Goal: Task Accomplishment & Management: Manage account settings

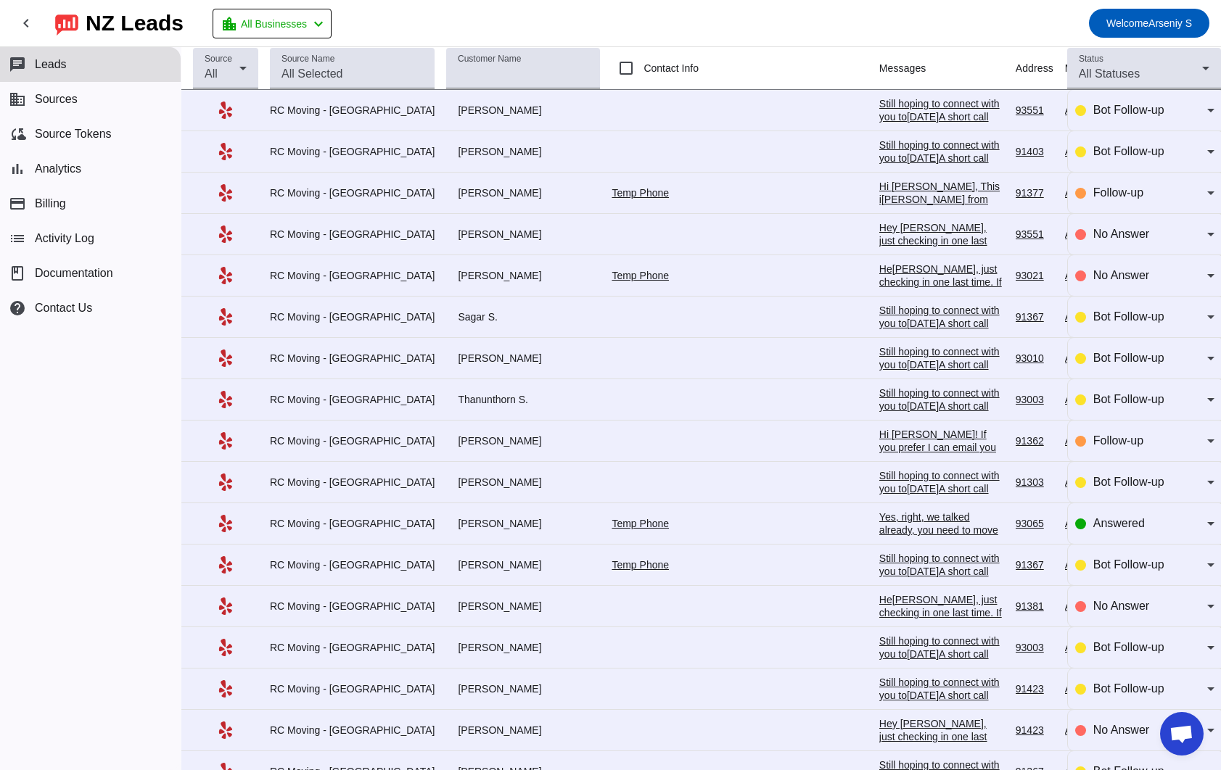
click at [115, 492] on div "chat Leads business Sources cloud_sync Source Tokens bar_chart Analytics paymen…" at bounding box center [90, 408] width 181 height 723
drag, startPoint x: 430, startPoint y: 531, endPoint x: 504, endPoint y: 530, distance: 74.0
click at [504, 530] on div "[PERSON_NAME]" at bounding box center [523, 523] width 154 height 13
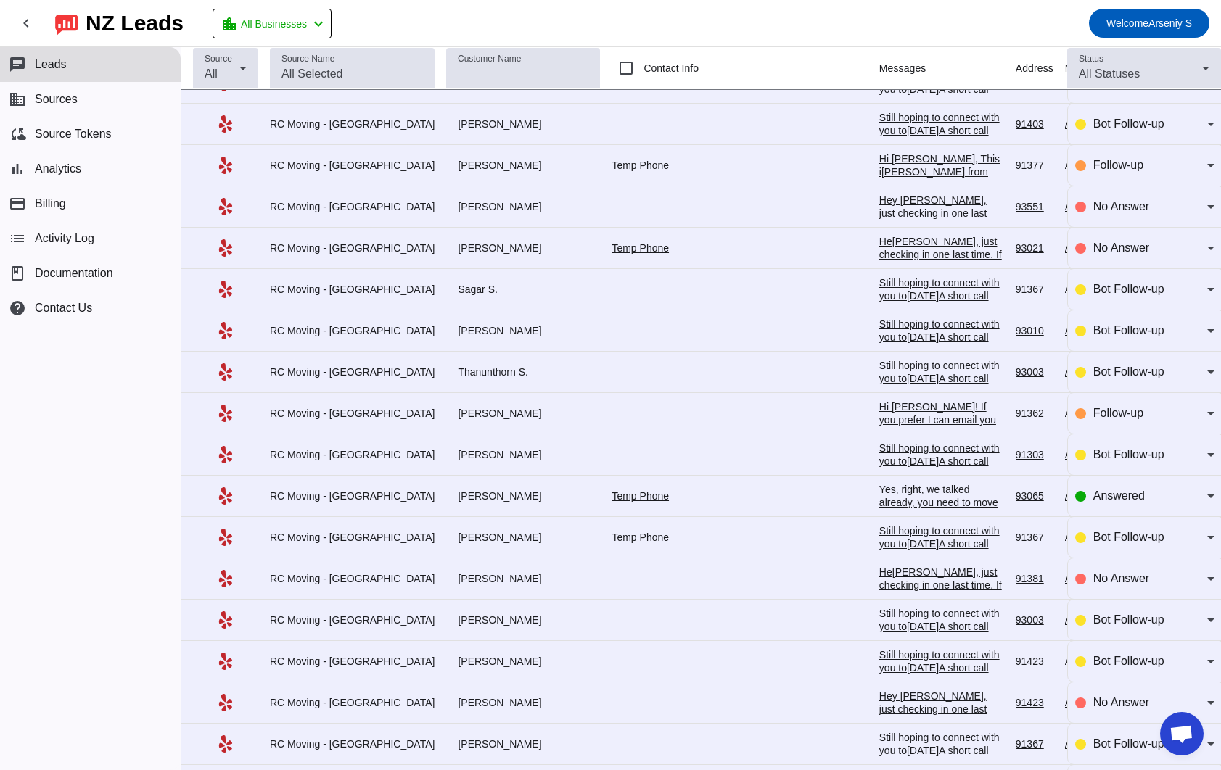
scroll to position [46, 0]
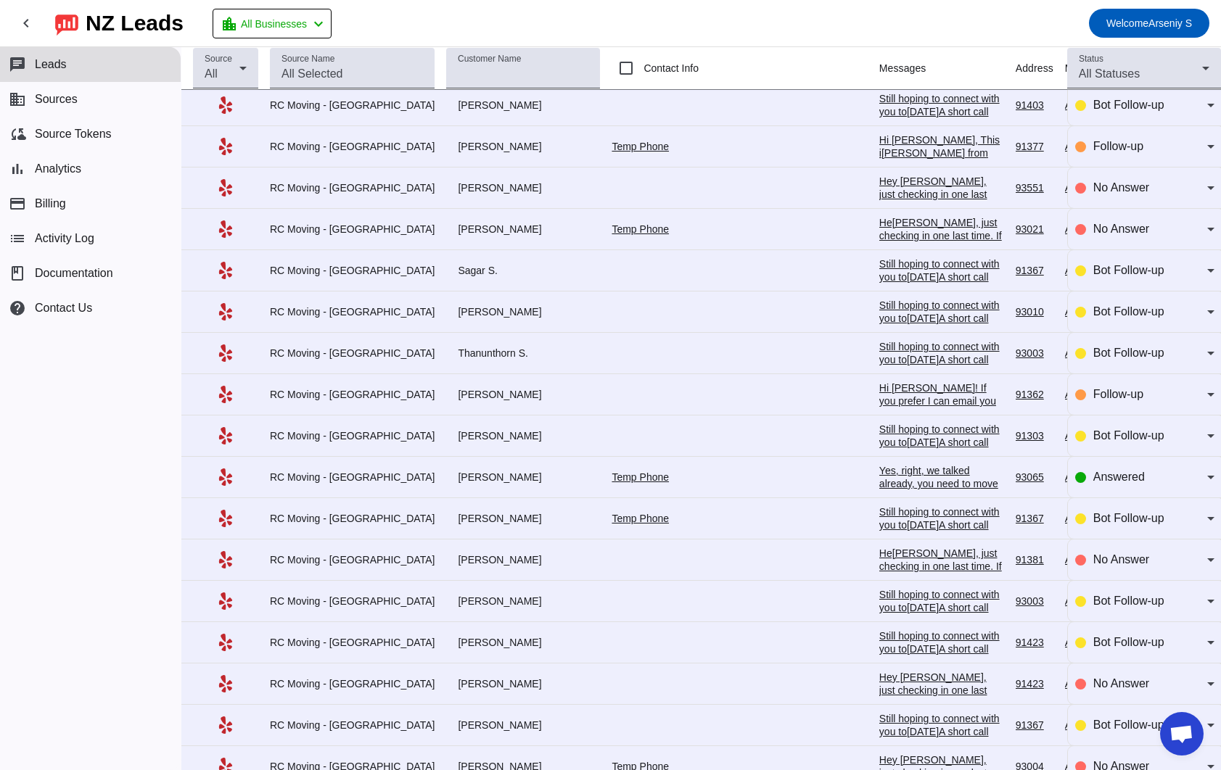
click at [139, 524] on div "chat Leads business Sources cloud_sync Source Tokens bar_chart Analytics paymen…" at bounding box center [90, 408] width 181 height 723
click at [142, 494] on div "chat Leads business Sources cloud_sync Source Tokens bar_chart Analytics paymen…" at bounding box center [90, 408] width 181 height 723
click at [149, 475] on div "chat Leads business Sources cloud_sync Source Tokens bar_chart Analytics paymen…" at bounding box center [90, 408] width 181 height 723
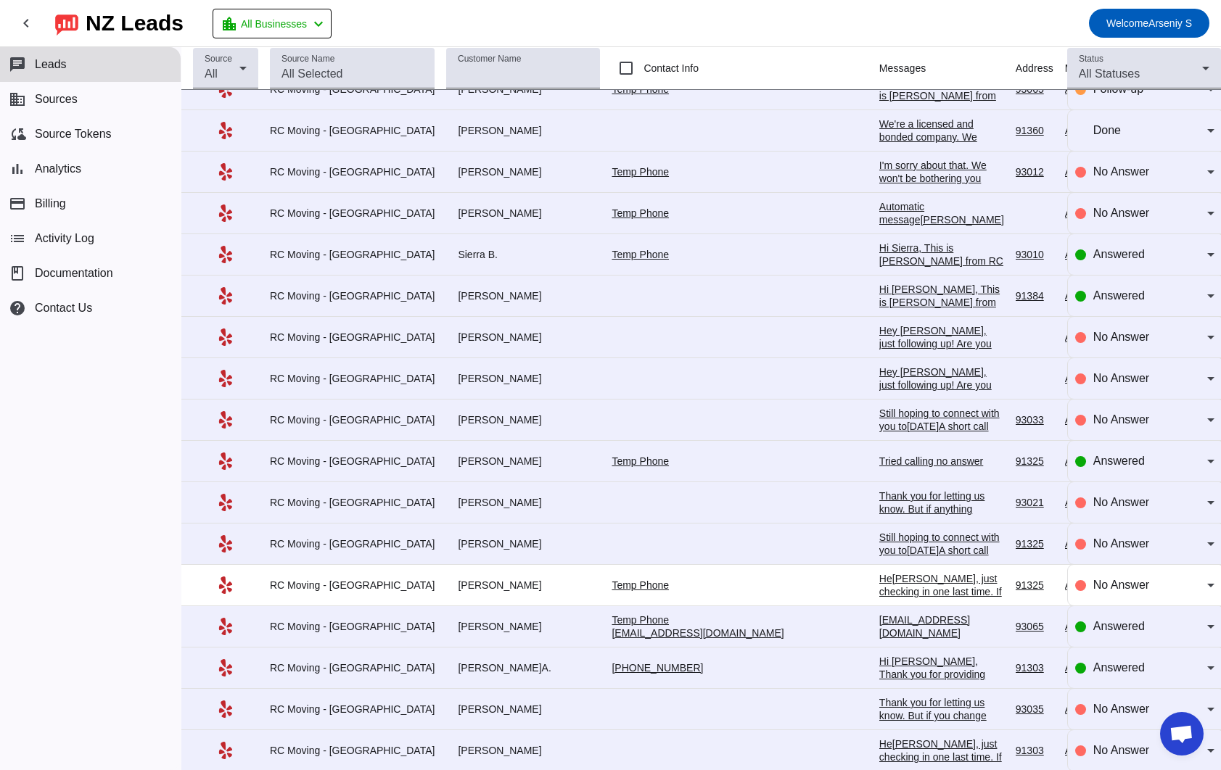
scroll to position [2500, 0]
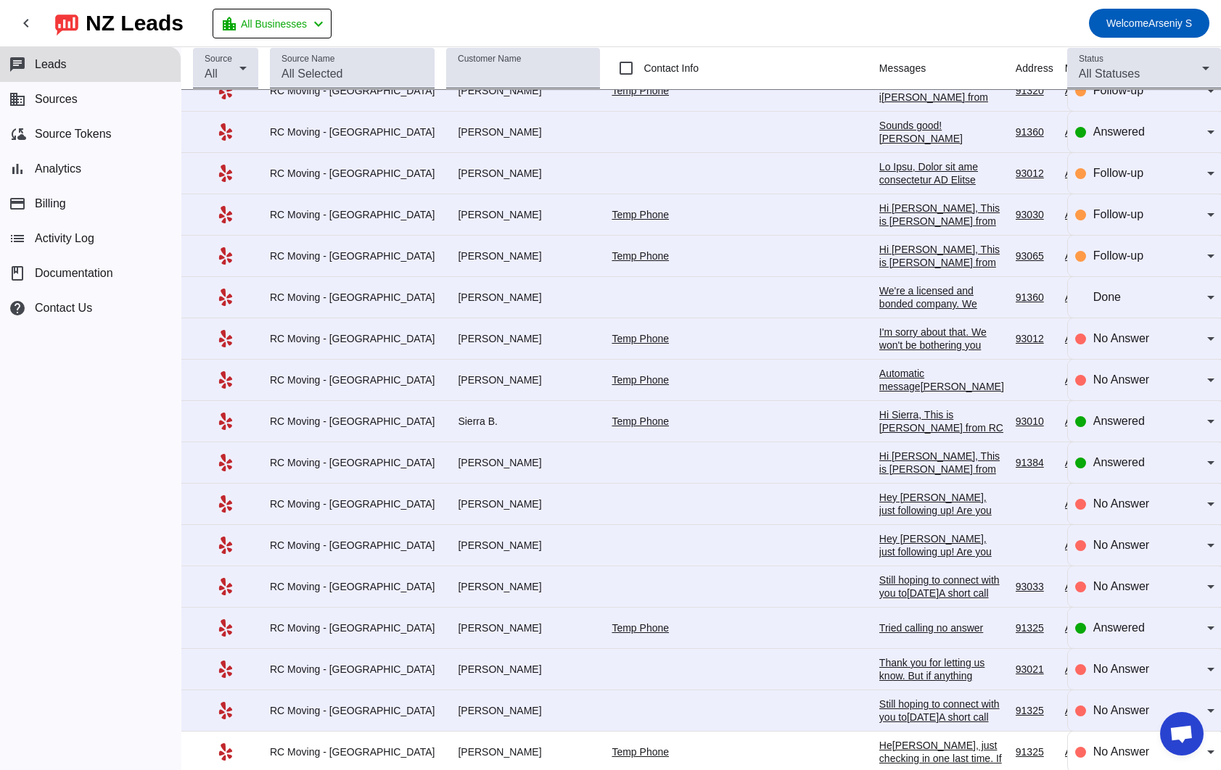
click at [108, 397] on div "chat Leads business Sources cloud_sync Source Tokens bar_chart Analytics paymen…" at bounding box center [90, 408] width 181 height 723
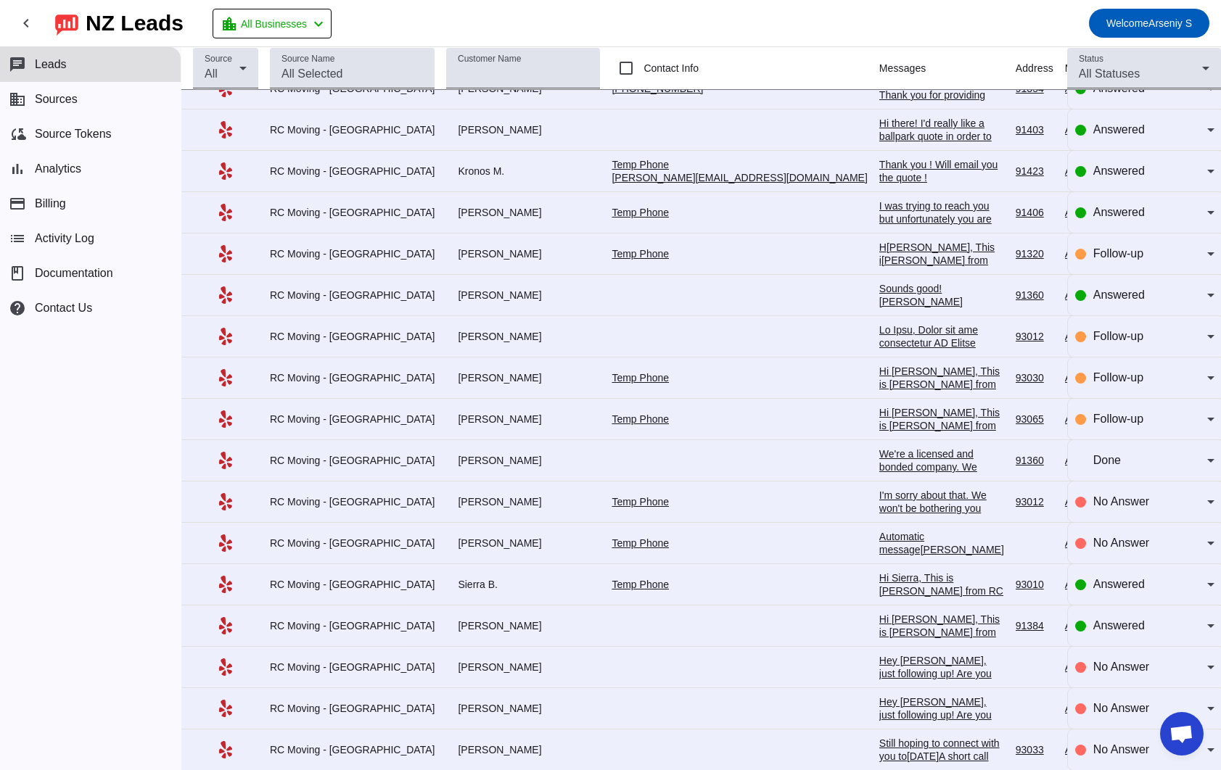
scroll to position [2346, 0]
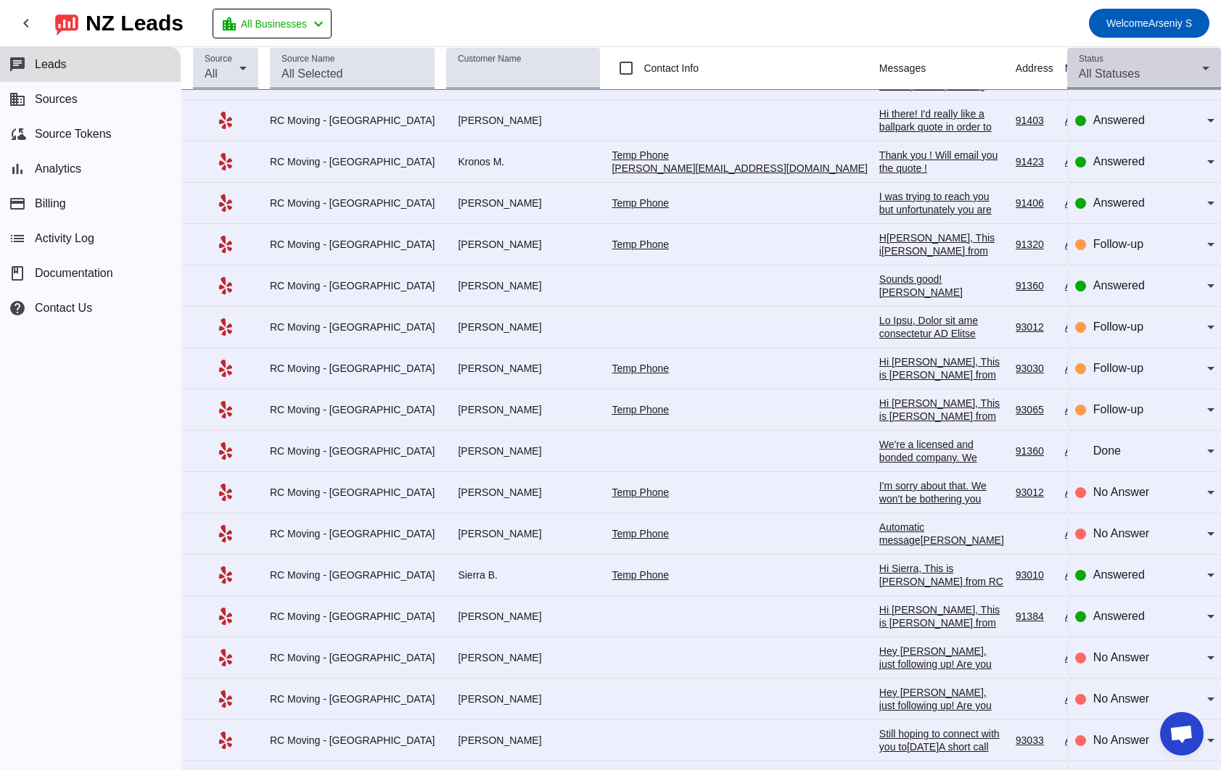
click at [1199, 62] on icon at bounding box center [1205, 67] width 17 height 17
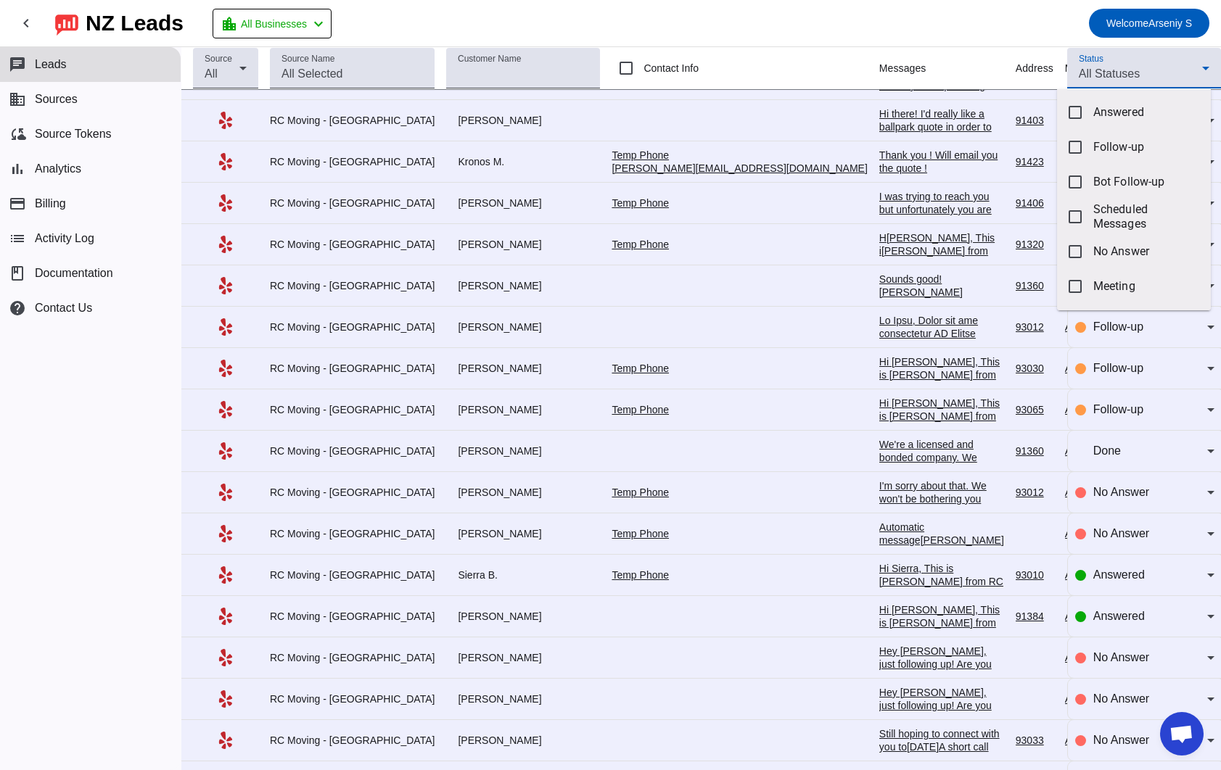
click at [1199, 62] on div at bounding box center [610, 385] width 1221 height 770
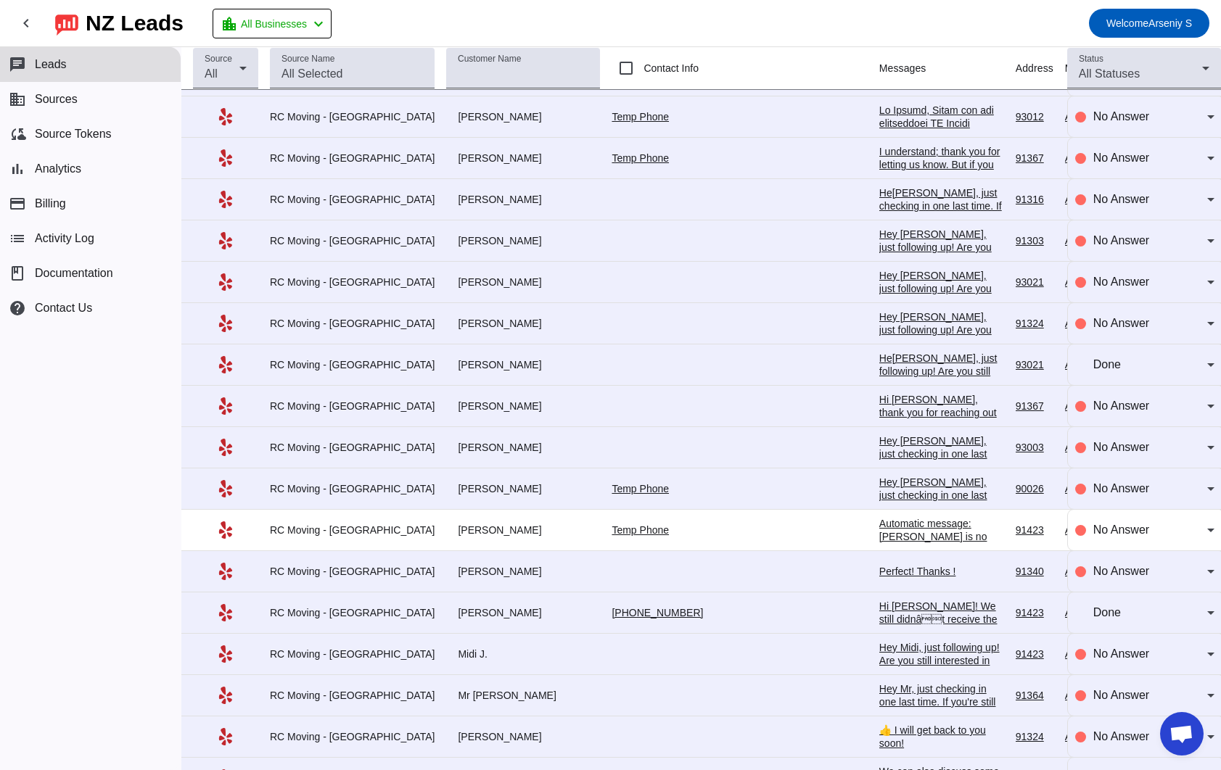
scroll to position [4063, 0]
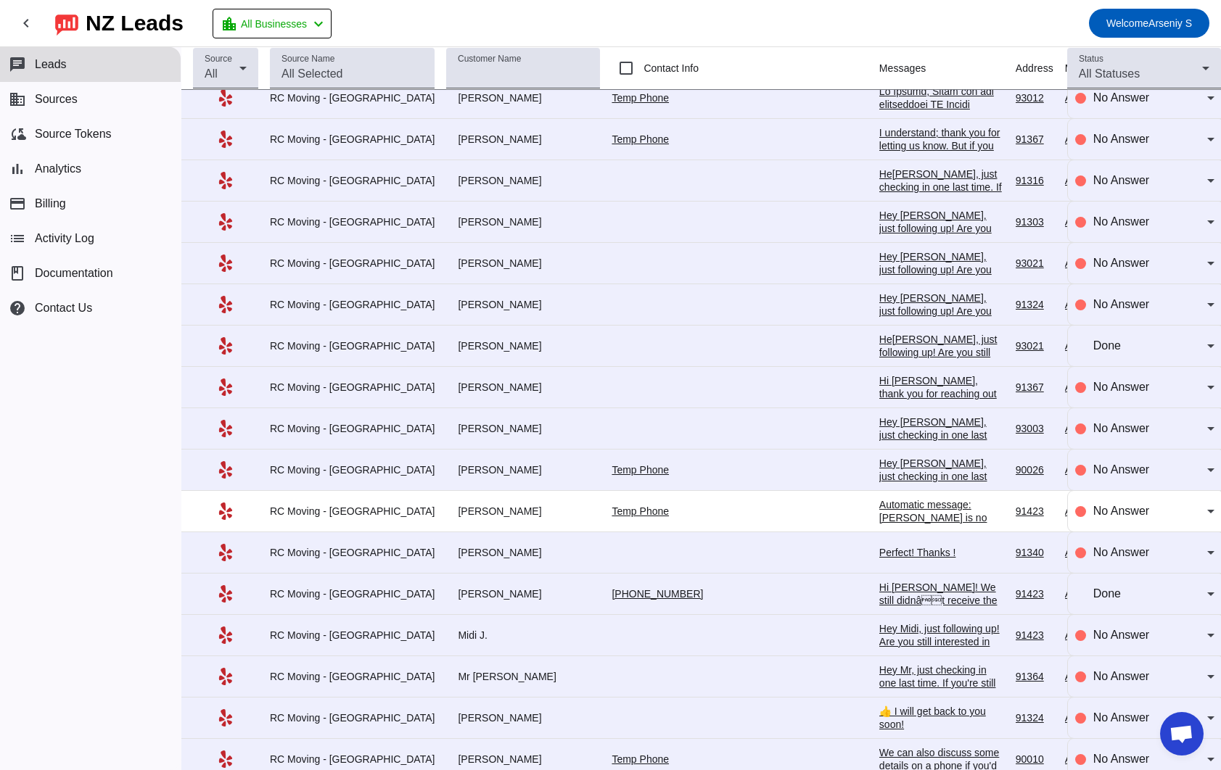
click at [107, 461] on div "chat Leads business Sources cloud_sync Source Tokens bar_chart Analytics paymen…" at bounding box center [90, 408] width 181 height 723
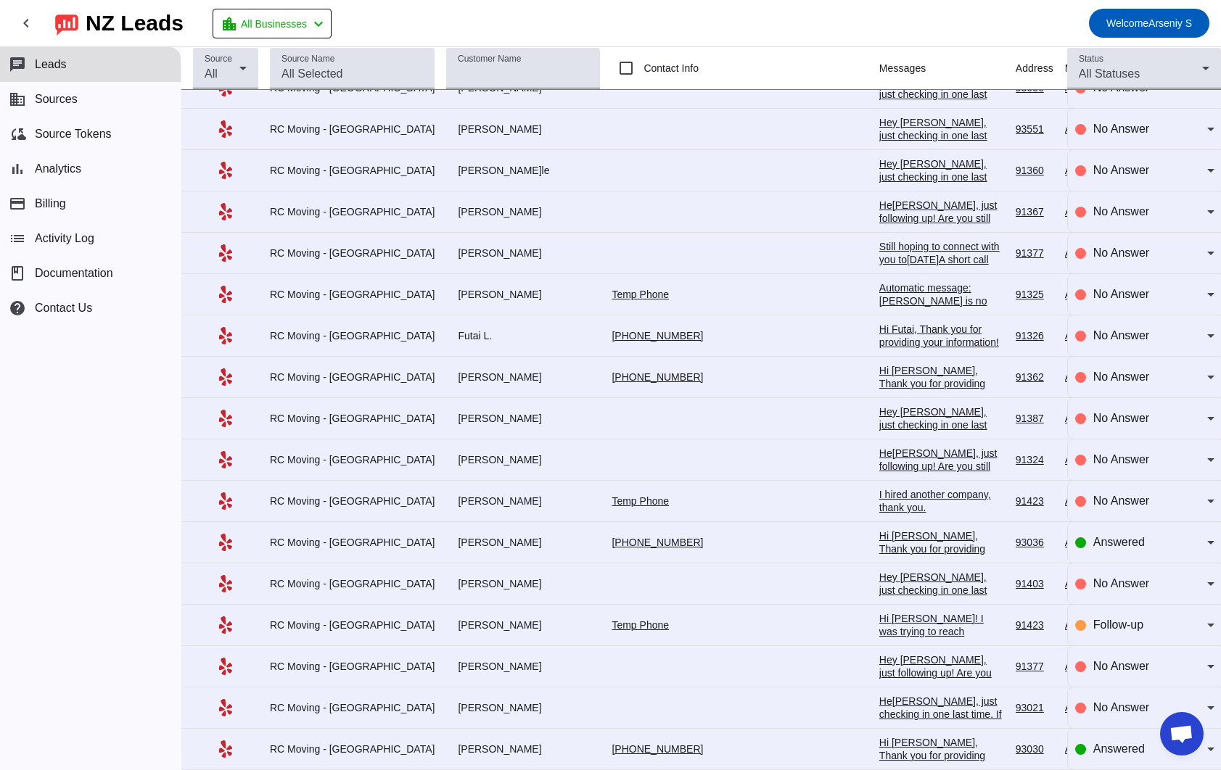
scroll to position [5640, 0]
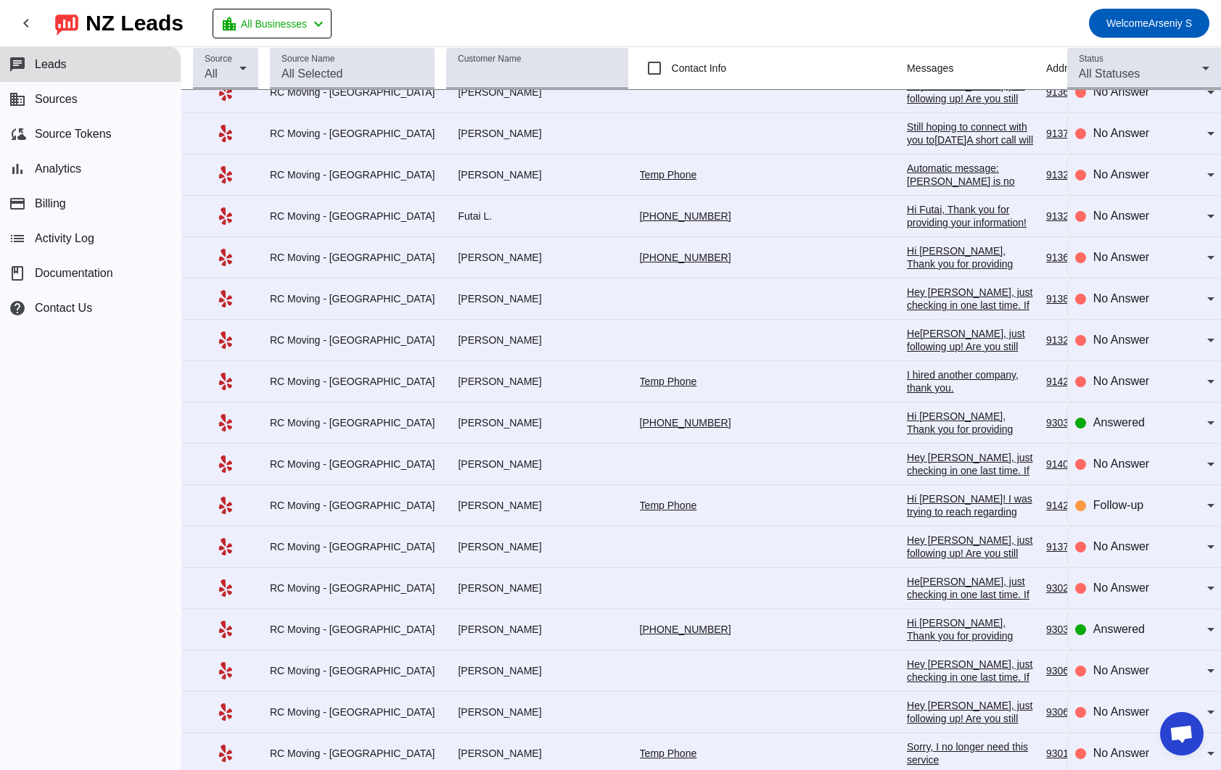
click at [90, 512] on div "chat Leads business Sources cloud_sync Source Tokens bar_chart Analytics paymen…" at bounding box center [90, 408] width 181 height 723
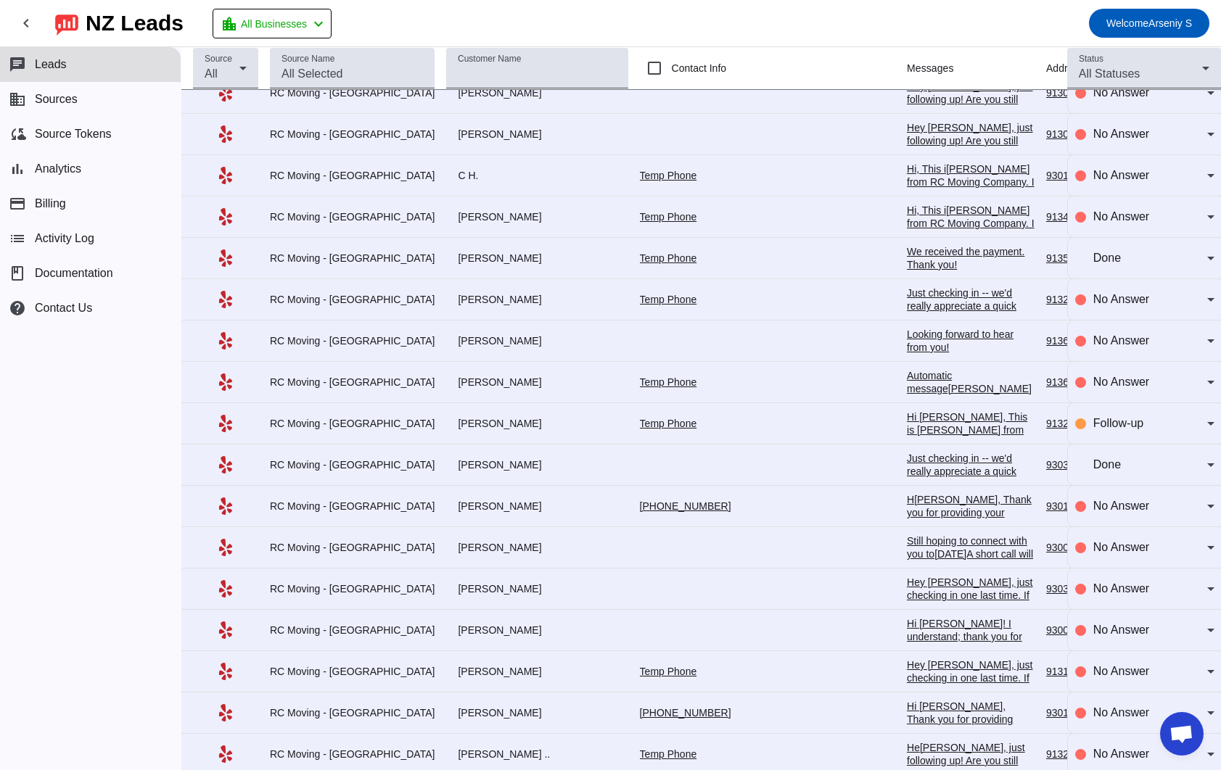
scroll to position [7945, 0]
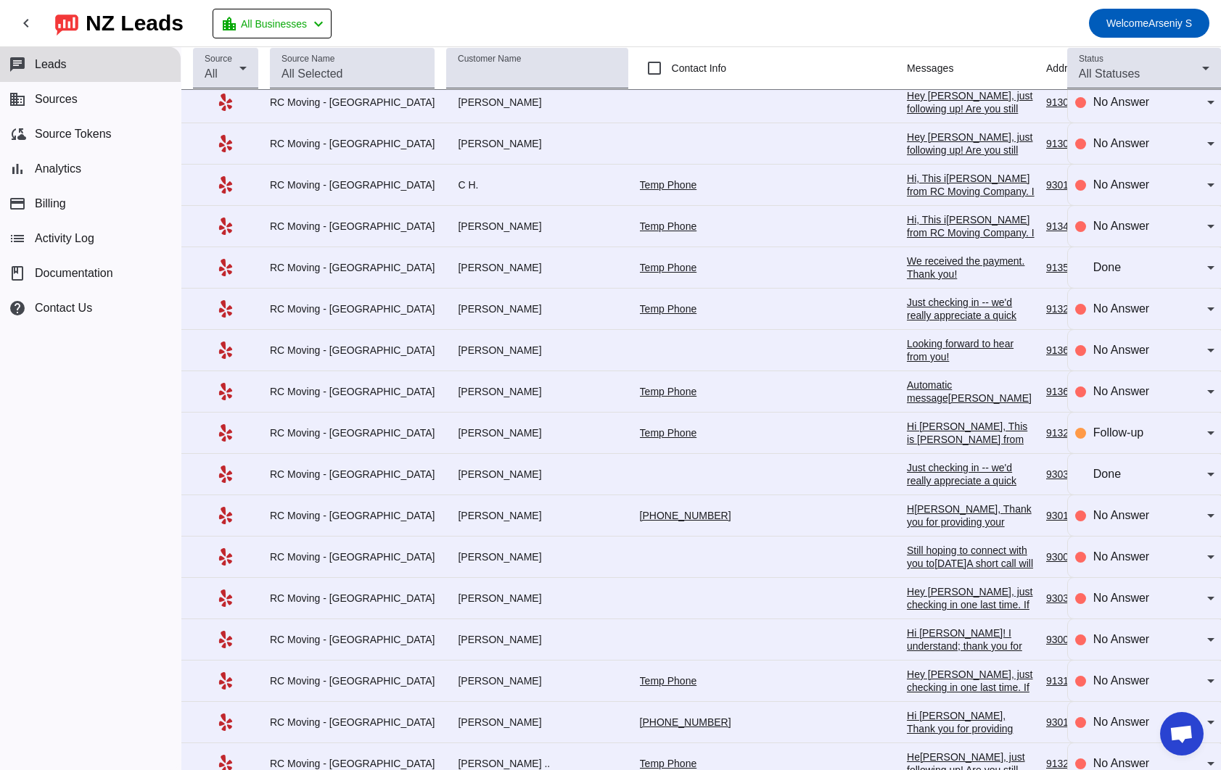
click at [49, 482] on div "chat Leads business Sources cloud_sync Source Tokens bar_chart Analytics paymen…" at bounding box center [90, 408] width 181 height 723
click at [106, 525] on div "chat Leads business Sources cloud_sync Source Tokens bar_chart Analytics paymen…" at bounding box center [90, 408] width 181 height 723
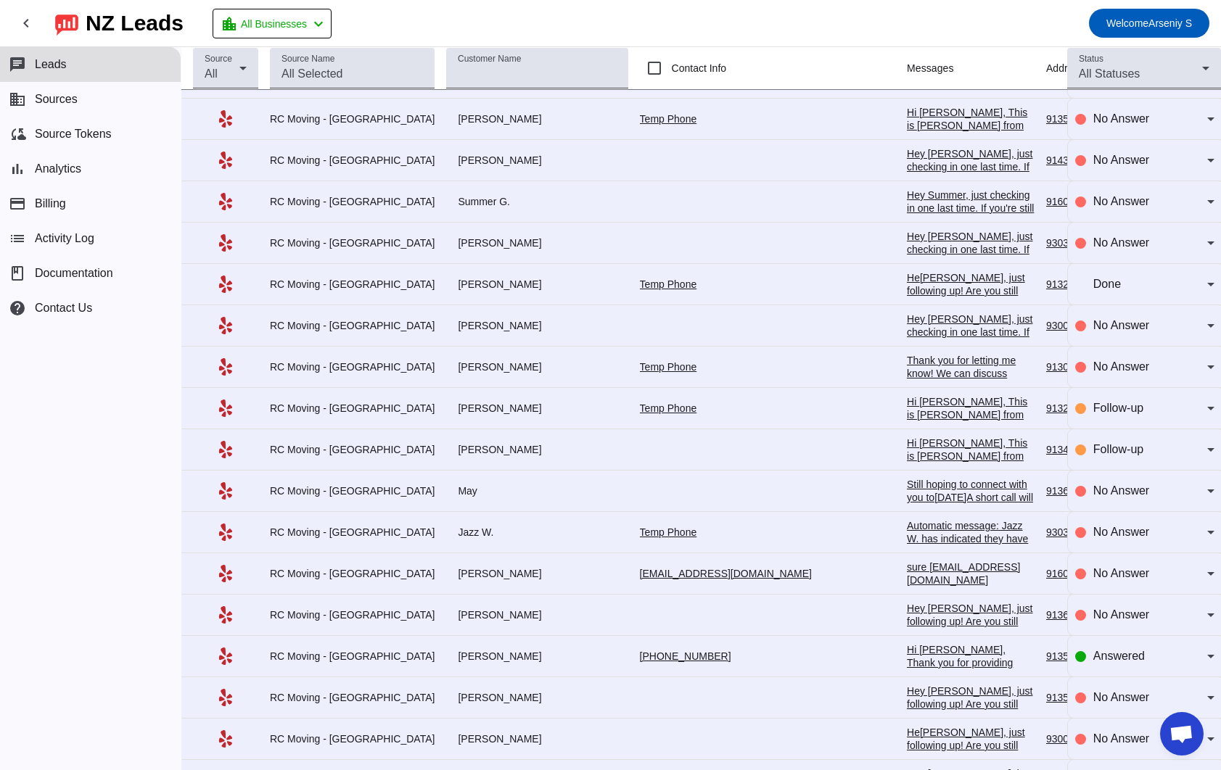
scroll to position [7117, 0]
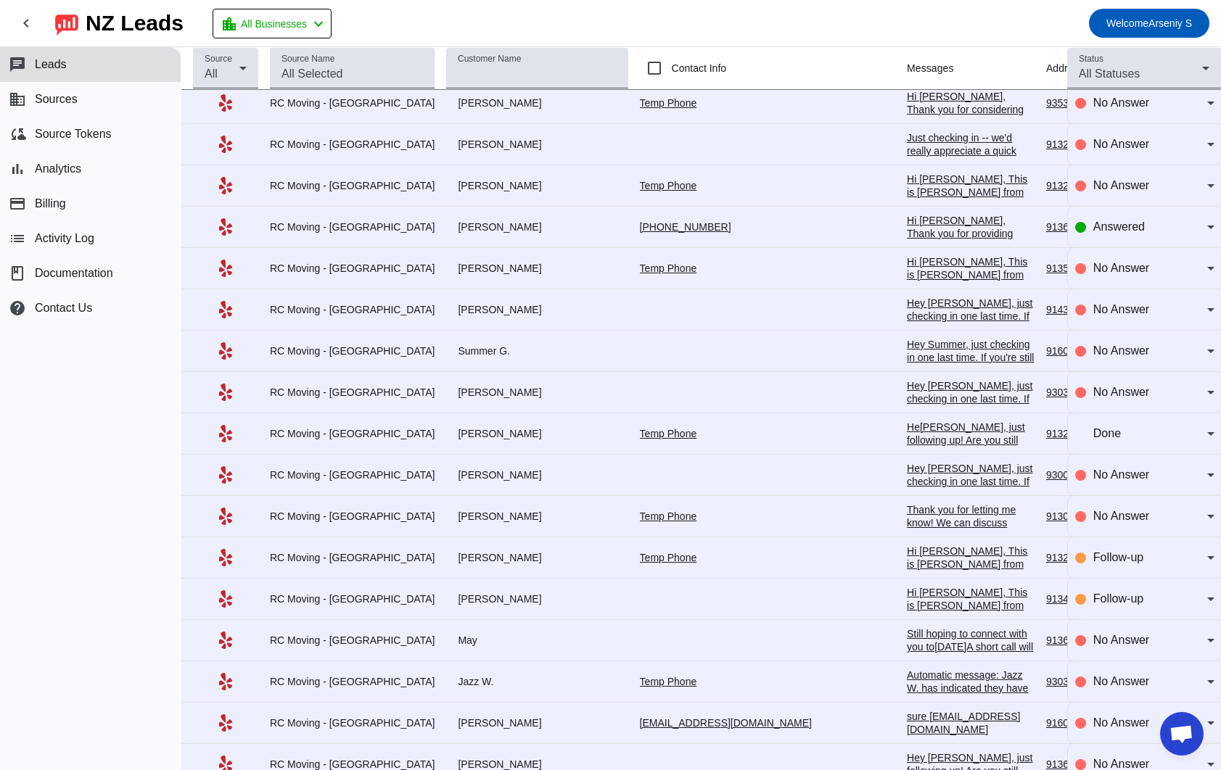
click at [147, 554] on div "chat Leads business Sources cloud_sync Source Tokens bar_chart Analytics paymen…" at bounding box center [90, 408] width 181 height 723
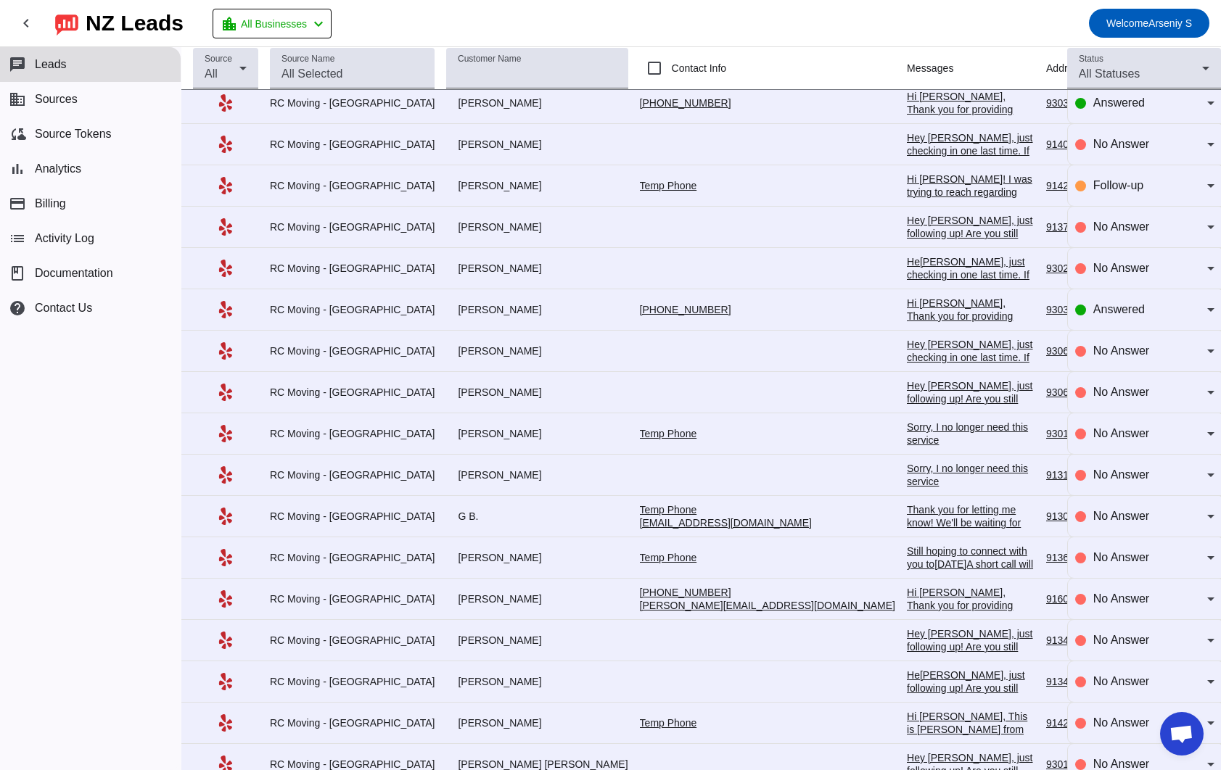
scroll to position [5941, 0]
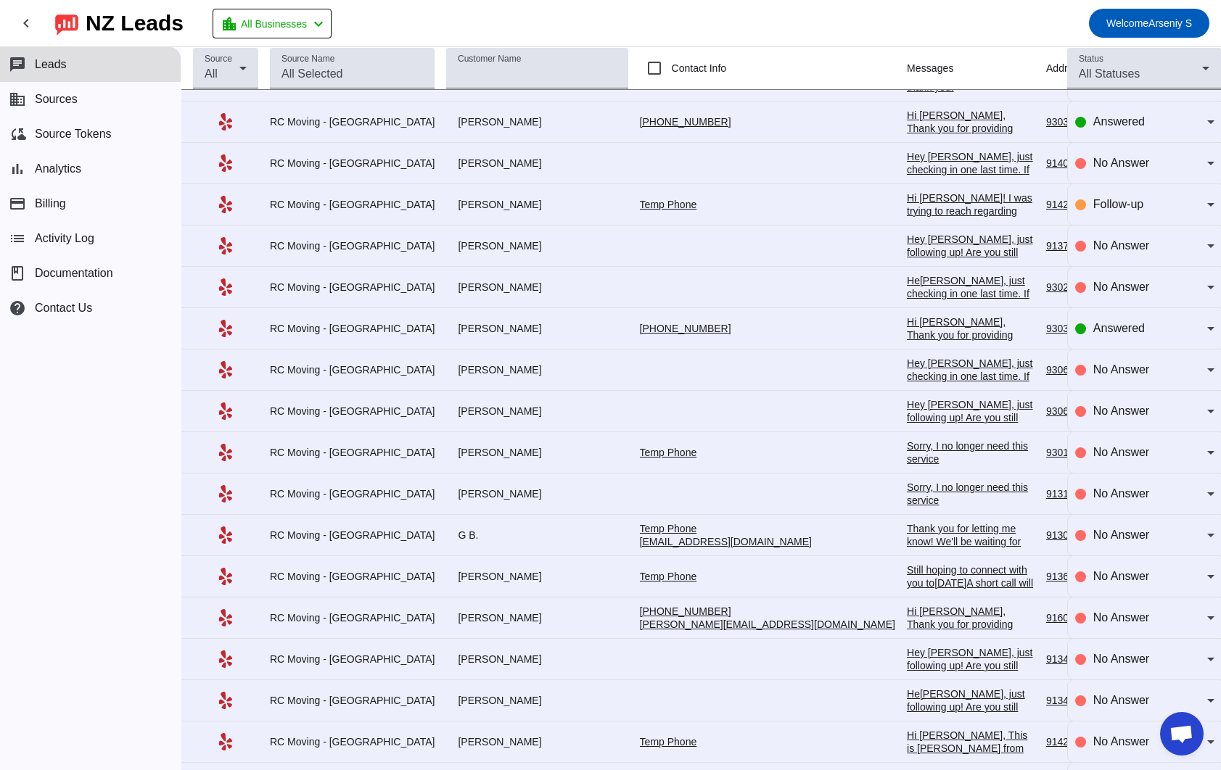
click at [159, 439] on div "chat Leads business Sources cloud_sync Source Tokens bar_chart Analytics paymen…" at bounding box center [90, 408] width 181 height 723
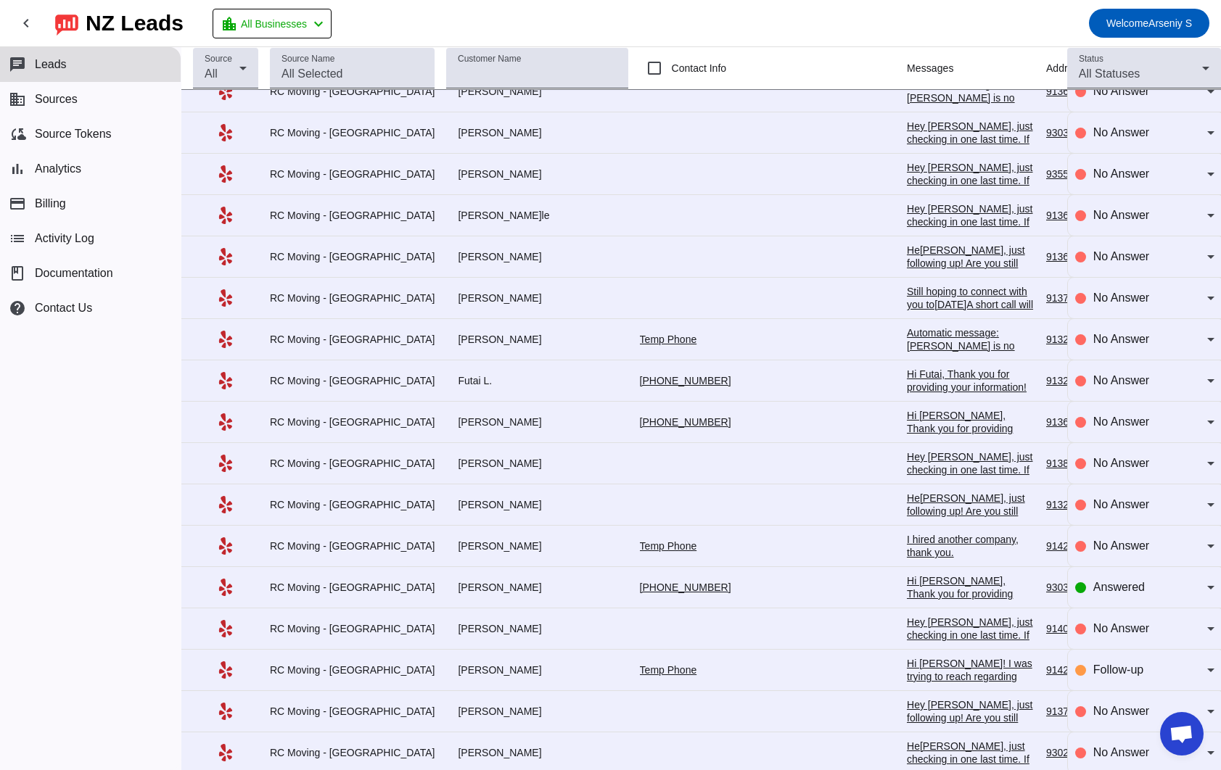
scroll to position [5467, 0]
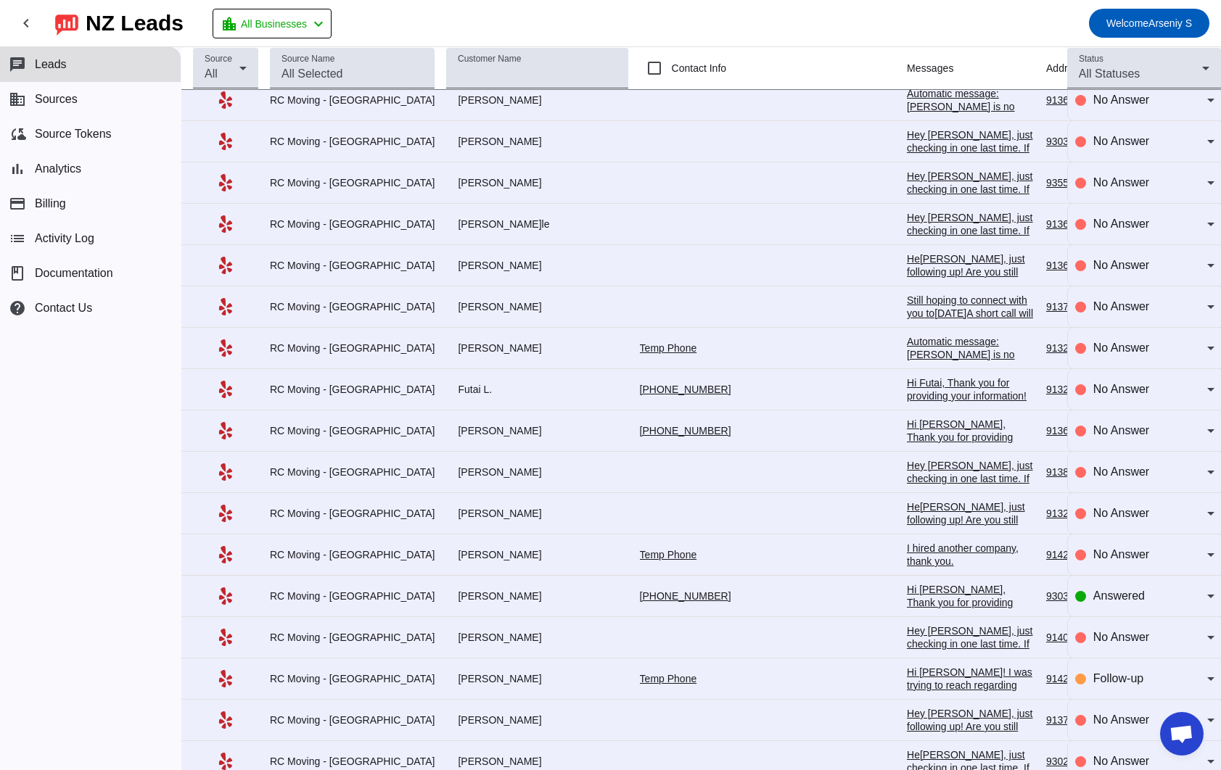
click at [163, 454] on div "chat Leads business Sources cloud_sync Source Tokens bar_chart Analytics paymen…" at bounding box center [90, 408] width 181 height 723
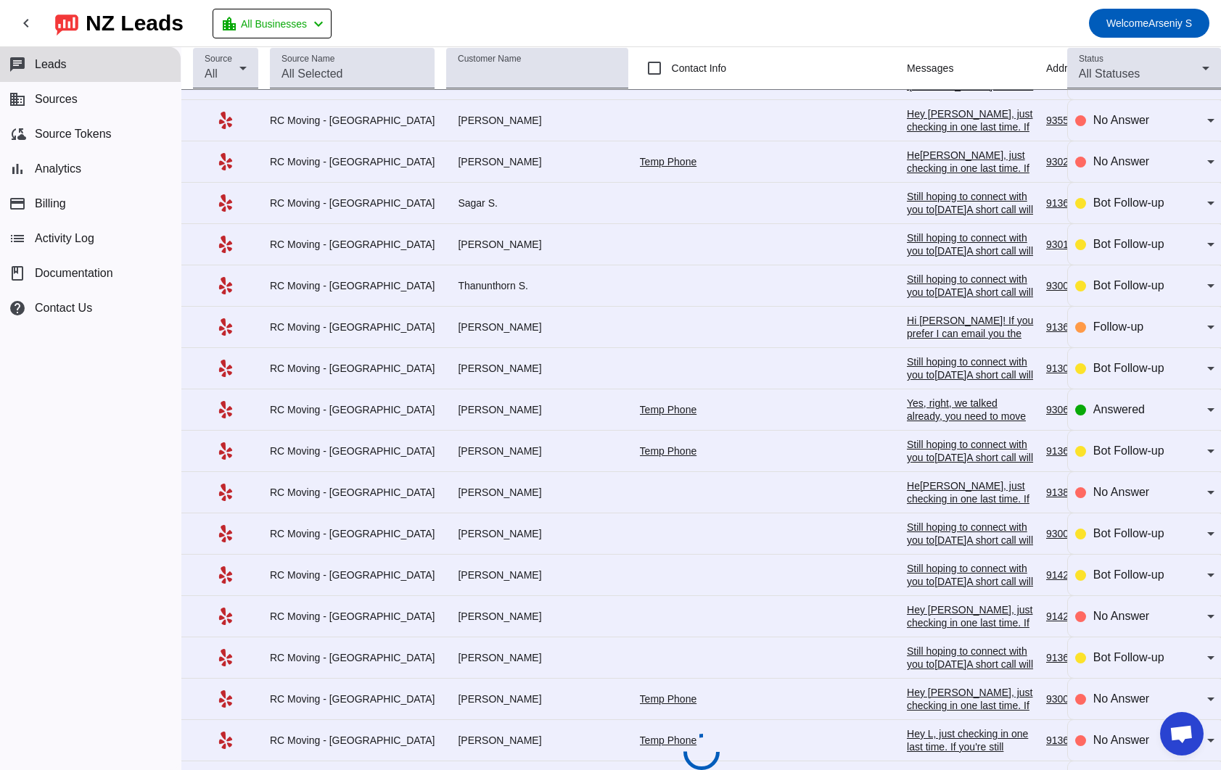
scroll to position [0, 0]
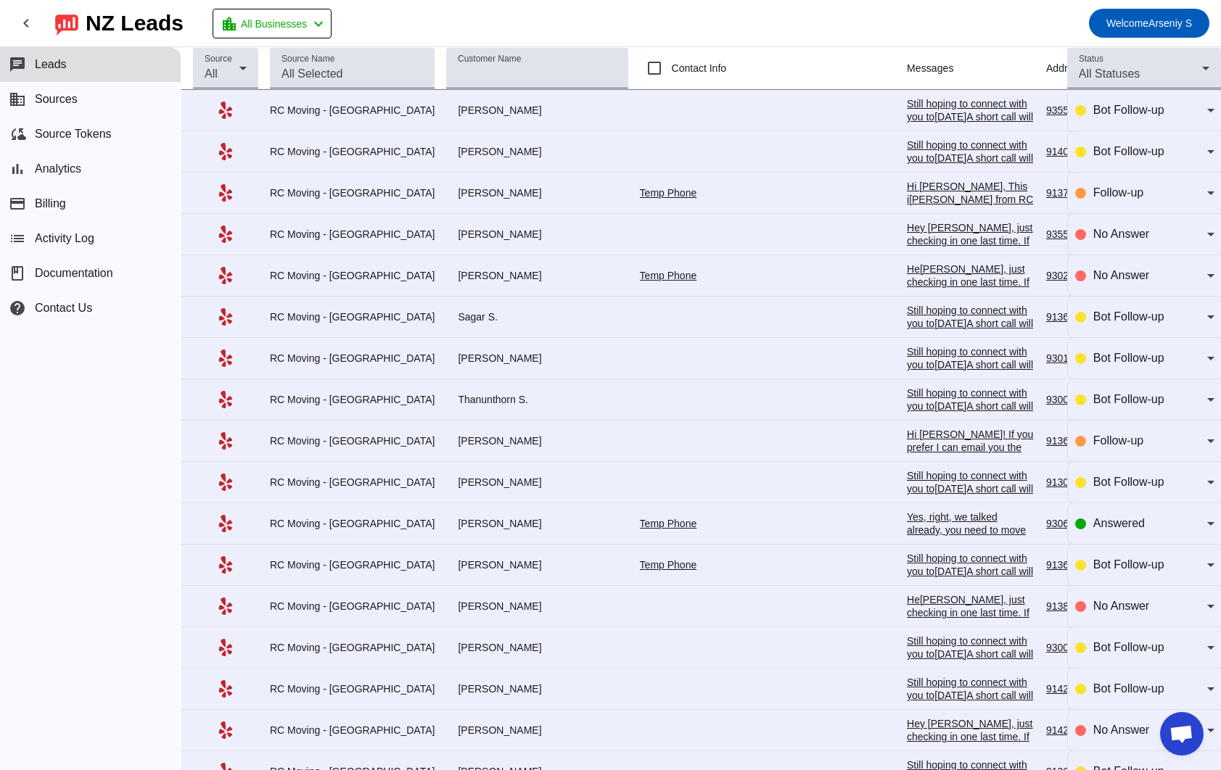
click at [65, 451] on div "chat Leads business Sources cloud_sync Source Tokens bar_chart Analytics paymen…" at bounding box center [90, 408] width 181 height 723
click at [67, 540] on div "chat Leads business Sources cloud_sync Source Tokens bar_chart Analytics paymen…" at bounding box center [90, 408] width 181 height 723
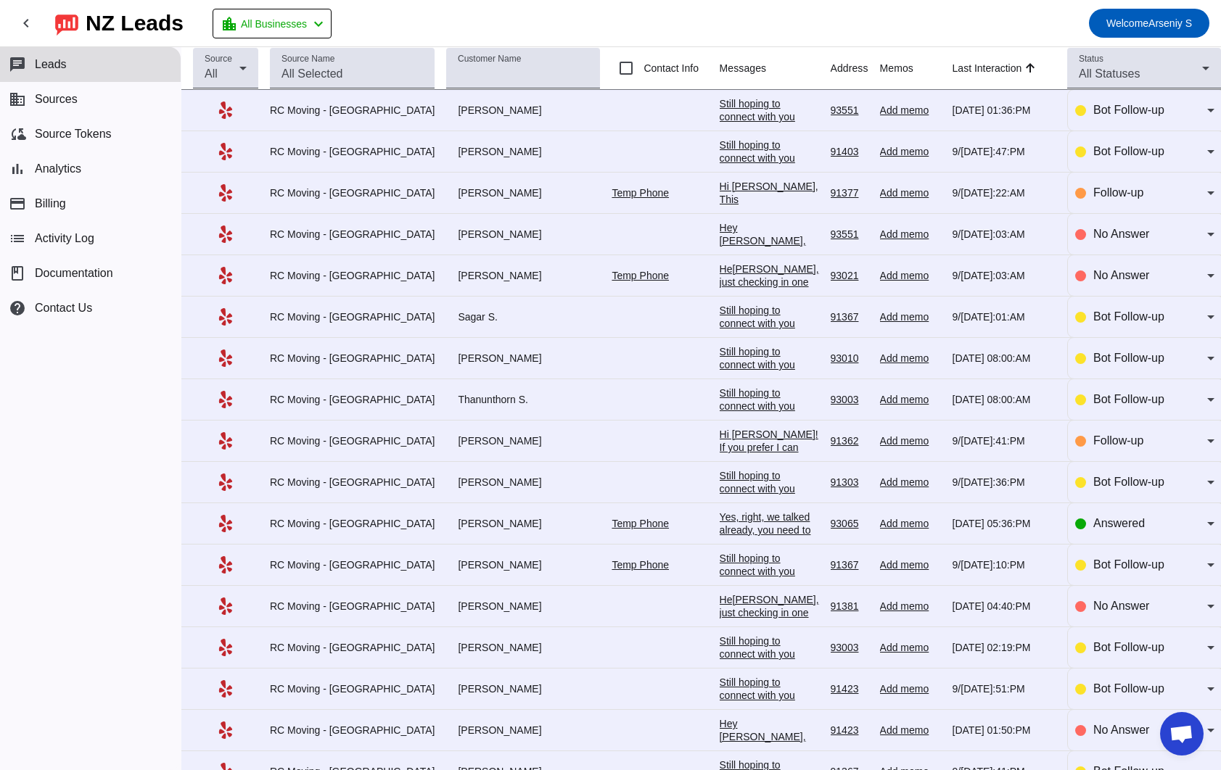
click at [157, 413] on div "chat Leads business Sources cloud_sync Source Tokens bar_chart Analytics paymen…" at bounding box center [90, 408] width 181 height 723
